Goal: Information Seeking & Learning: Learn about a topic

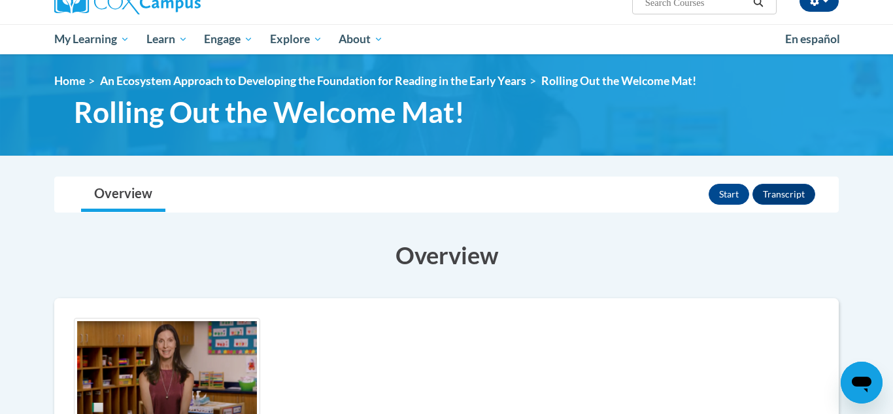
scroll to position [107, 0]
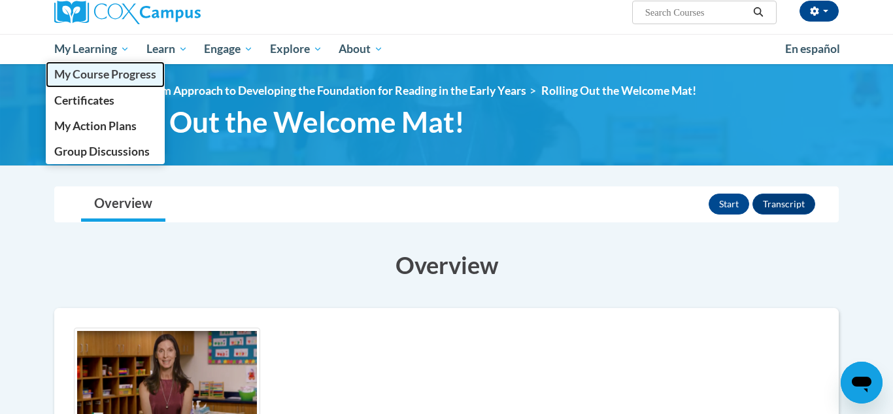
click at [91, 83] on link "My Course Progress" at bounding box center [105, 73] width 119 height 25
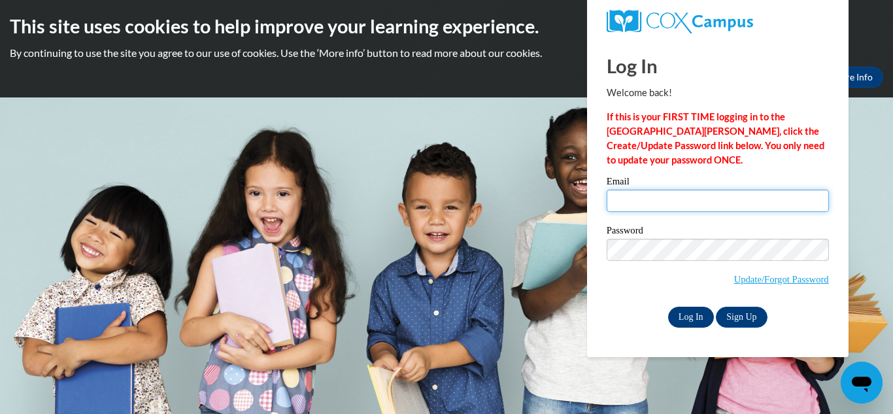
type input "tbuford8911@gmail.com"
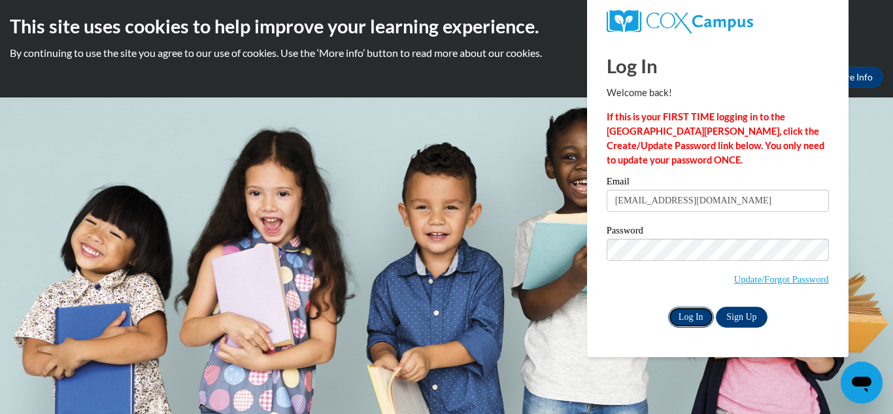
click at [701, 316] on input "Log In" at bounding box center [691, 317] width 46 height 21
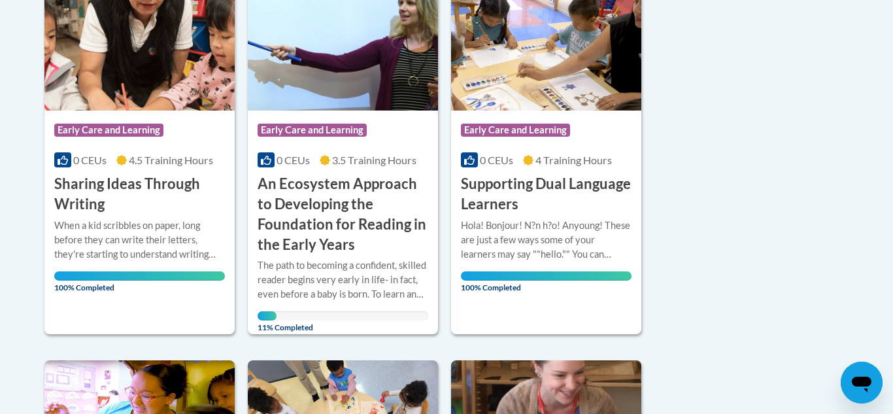
scroll to position [358, 0]
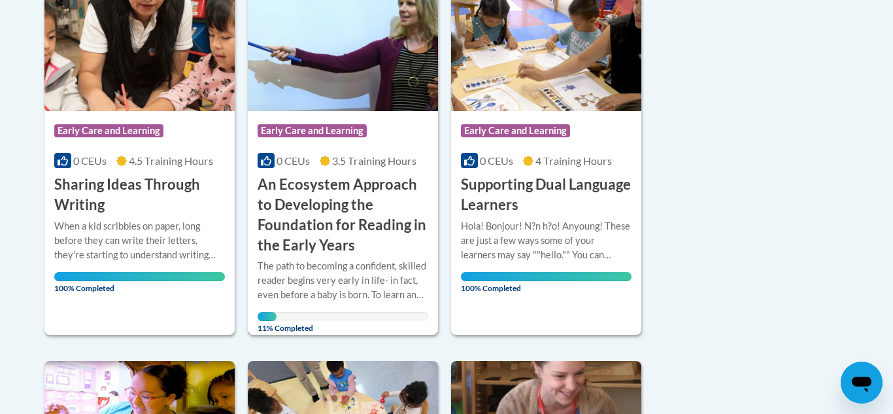
click at [292, 177] on h3 "An Ecosystem Approach to Developing the Foundation for Reading in the Early Yea…" at bounding box center [343, 215] width 171 height 80
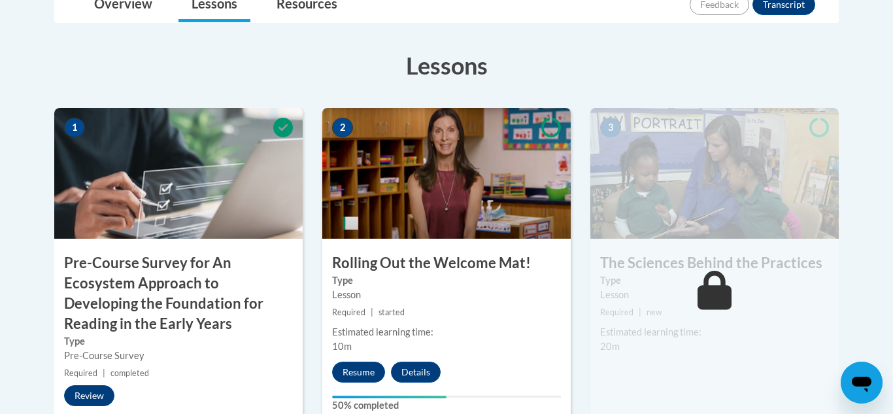
scroll to position [430, 0]
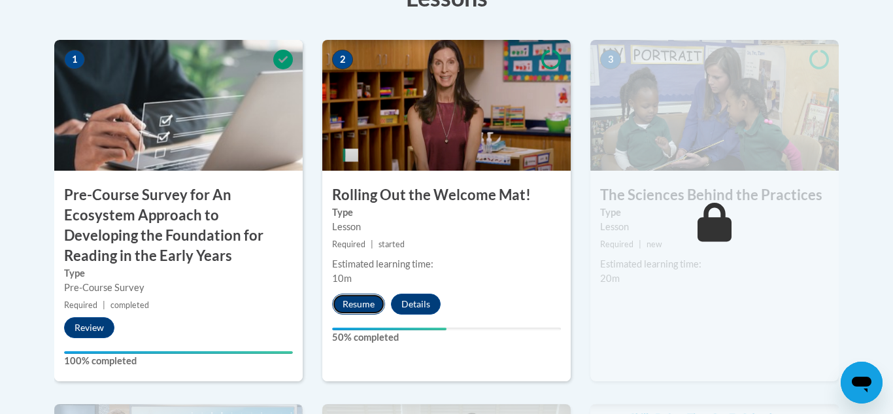
click at [377, 307] on button "Resume" at bounding box center [358, 304] width 53 height 21
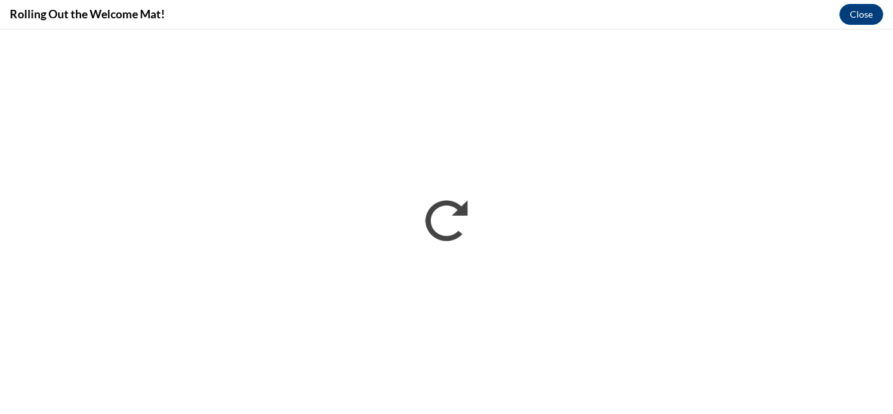
scroll to position [0, 0]
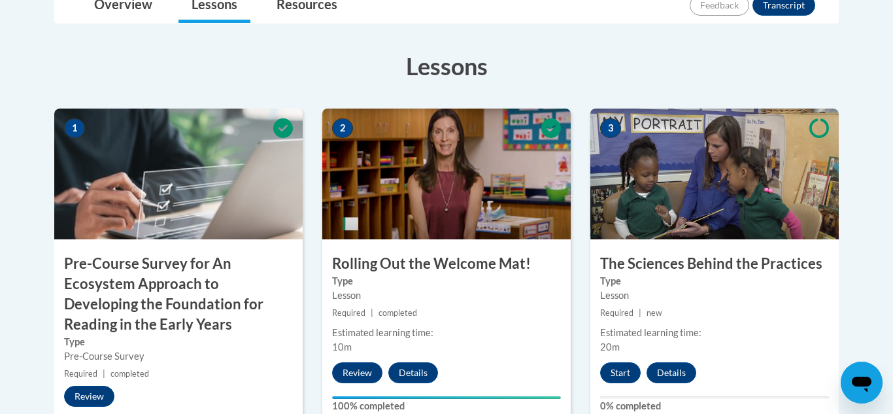
scroll to position [392, 0]
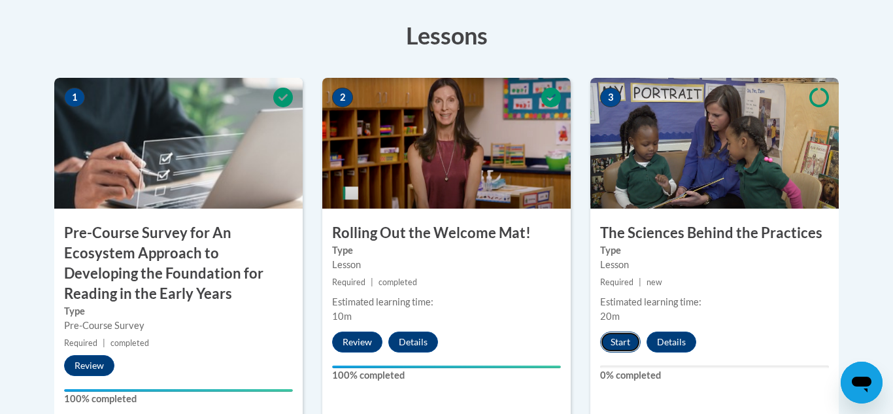
click at [628, 345] on button "Start" at bounding box center [620, 341] width 41 height 21
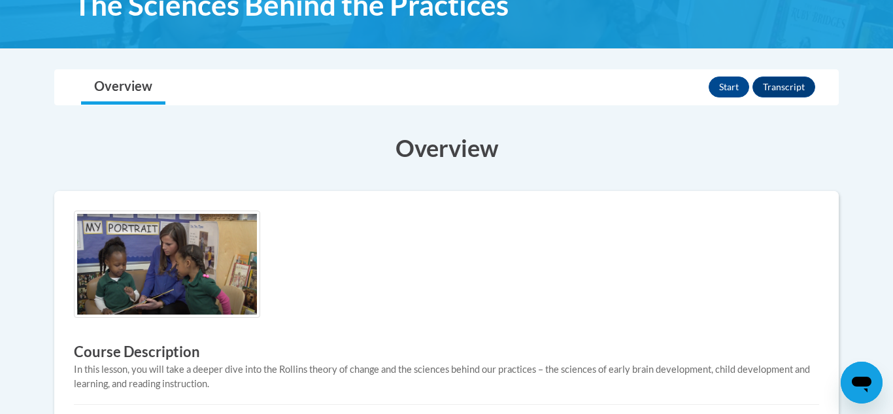
scroll to position [193, 0]
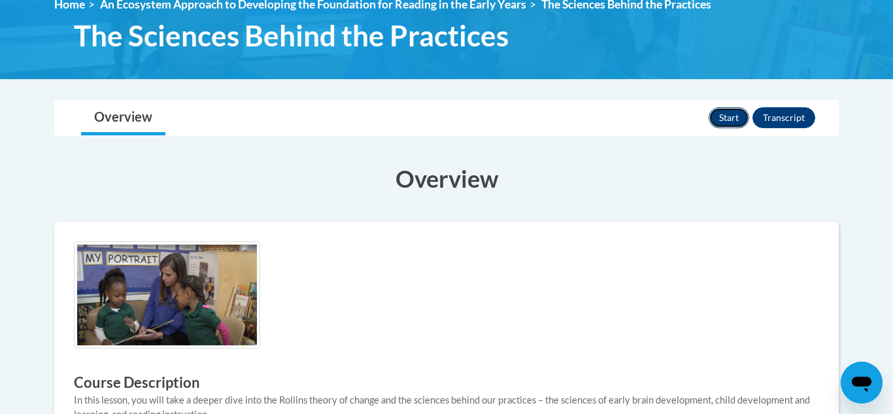
click at [732, 124] on button "Start" at bounding box center [729, 117] width 41 height 21
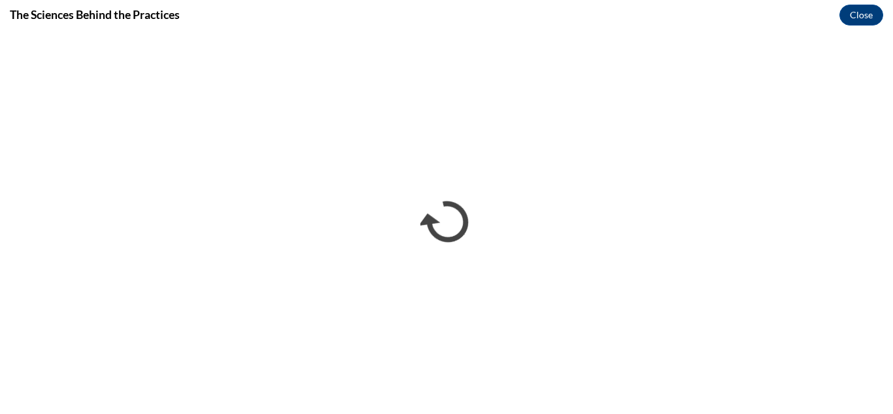
scroll to position [0, 0]
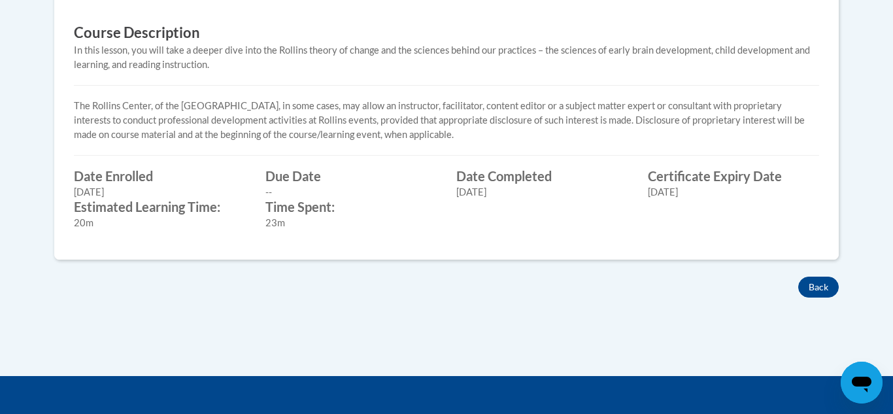
scroll to position [545, 0]
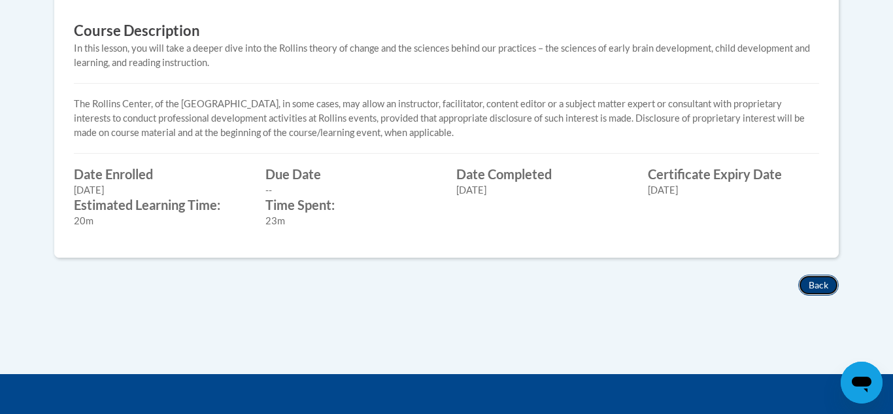
click at [815, 283] on button "Back" at bounding box center [818, 285] width 41 height 21
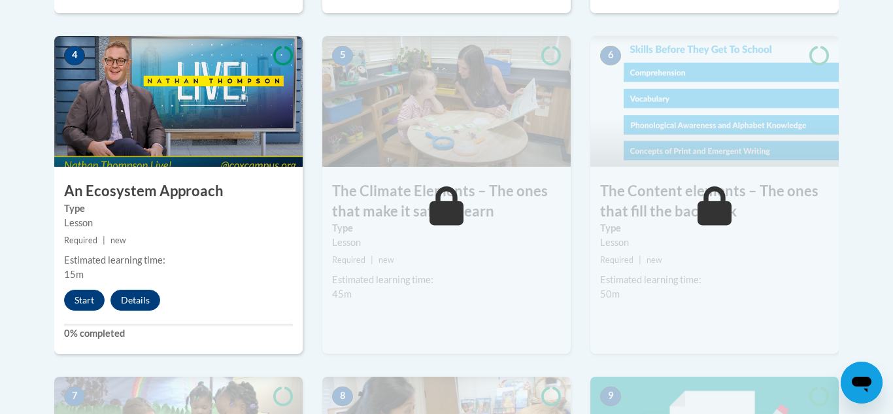
scroll to position [804, 0]
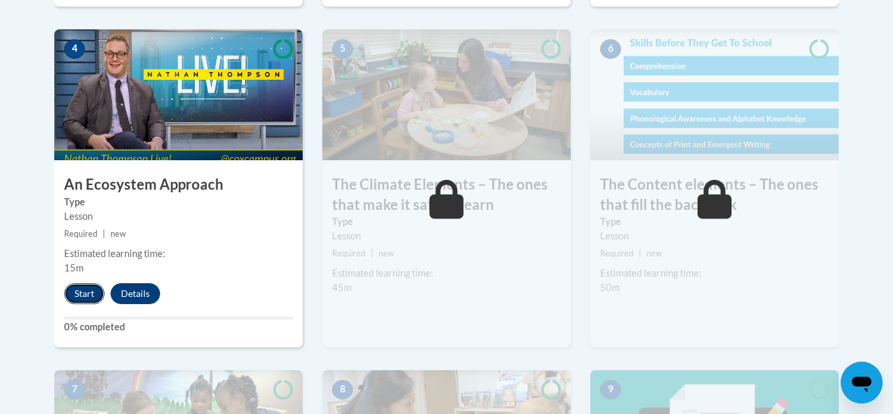
click at [80, 297] on button "Start" at bounding box center [84, 293] width 41 height 21
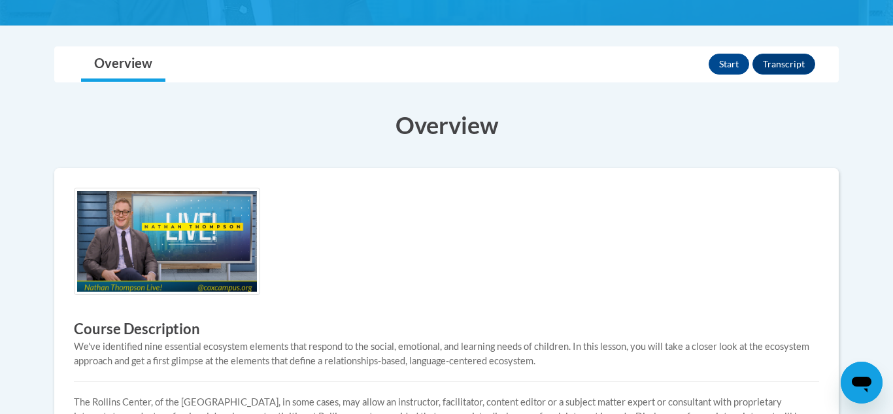
scroll to position [256, 0]
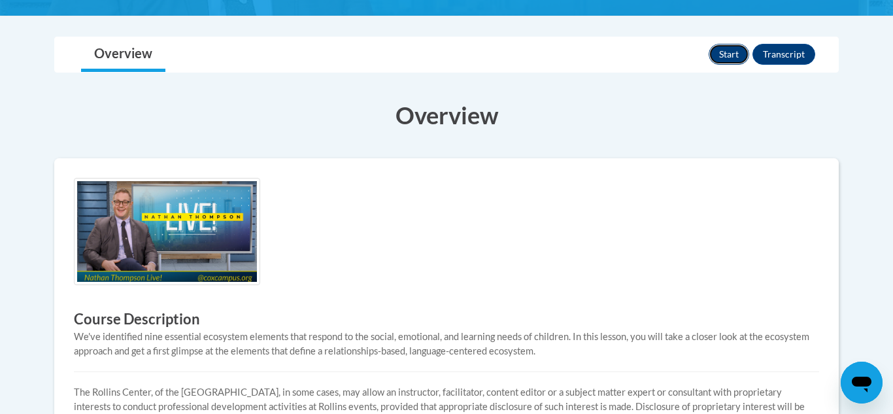
click at [730, 50] on button "Start" at bounding box center [729, 54] width 41 height 21
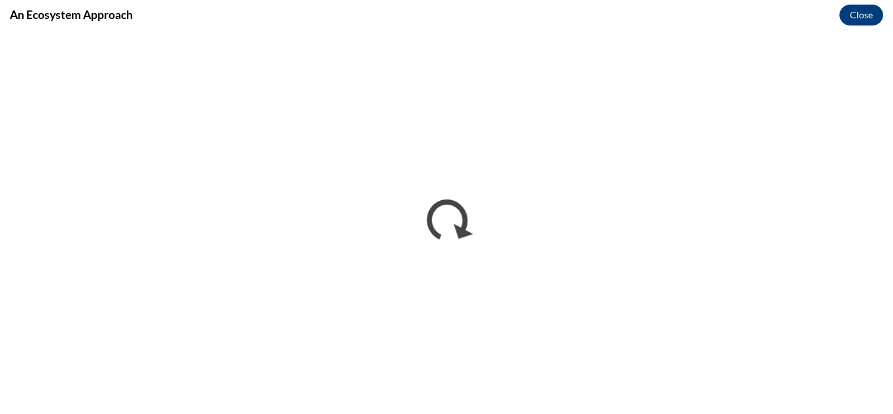
scroll to position [0, 0]
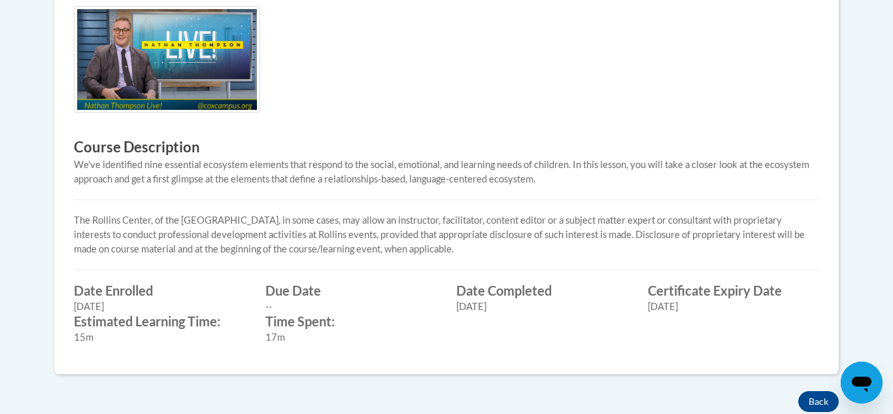
scroll to position [501, 0]
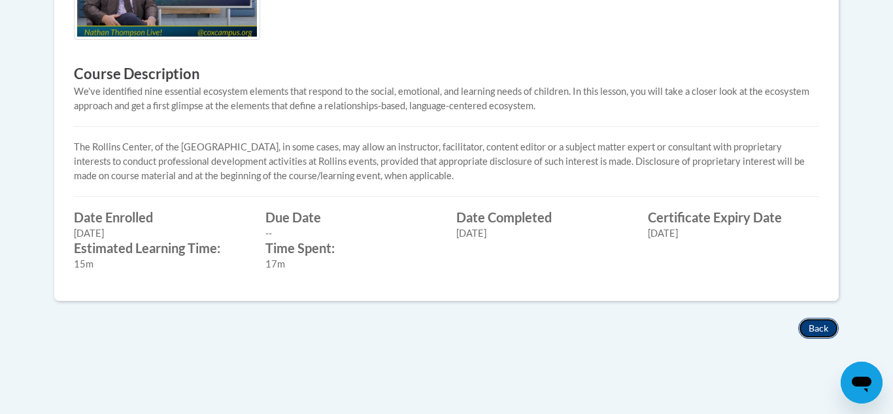
click at [805, 322] on button "Back" at bounding box center [818, 328] width 41 height 21
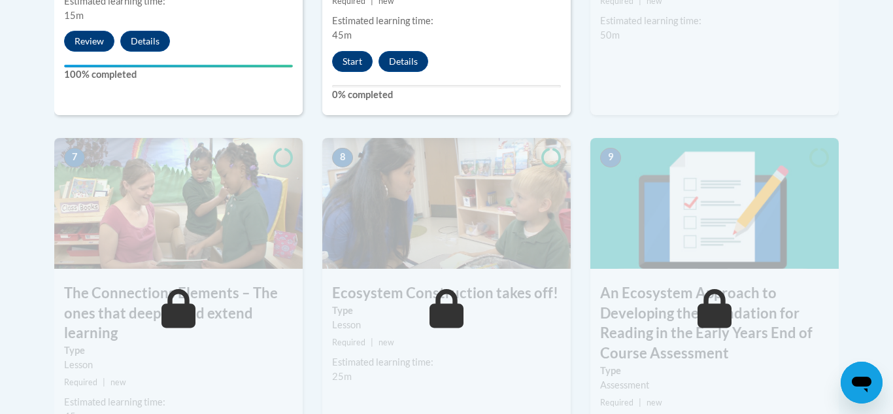
scroll to position [984, 0]
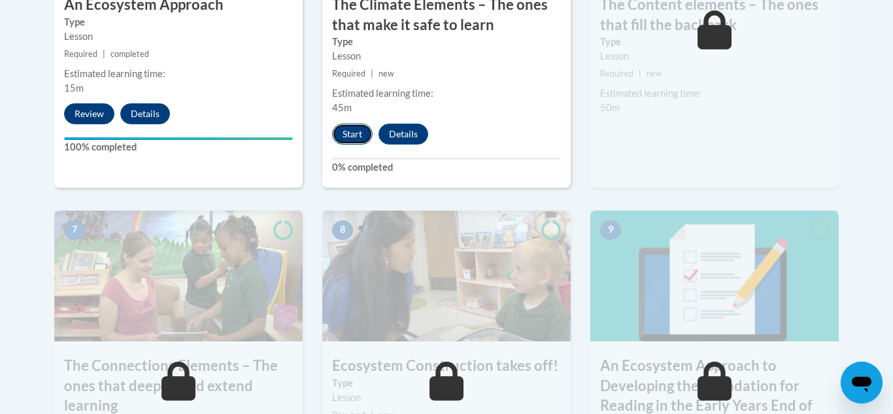
click at [343, 141] on button "Start" at bounding box center [352, 134] width 41 height 21
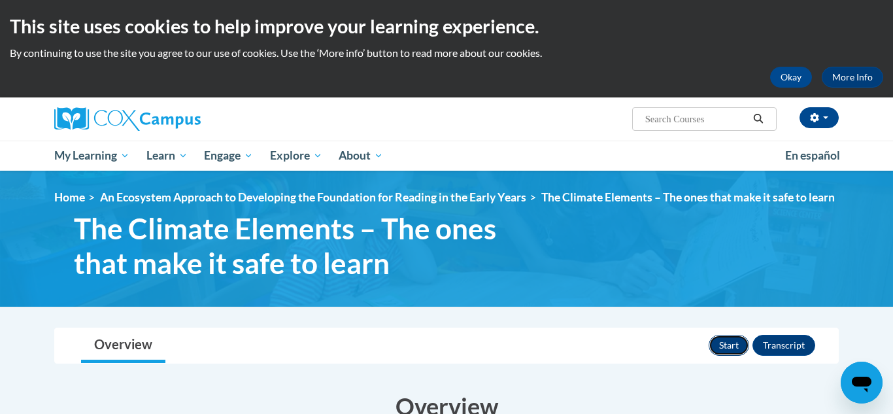
click at [716, 356] on button "Start" at bounding box center [729, 345] width 41 height 21
